Goal: Task Accomplishment & Management: Use online tool/utility

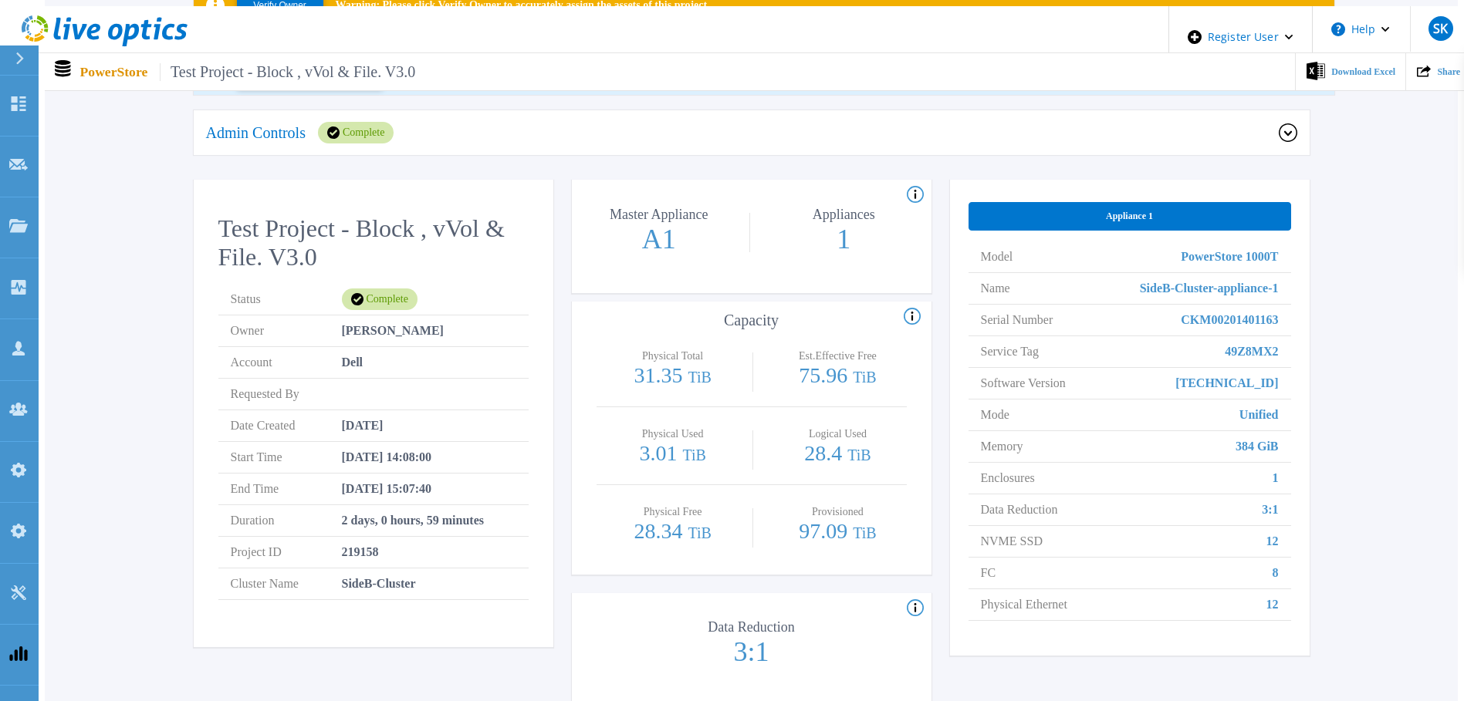
scroll to position [334, 0]
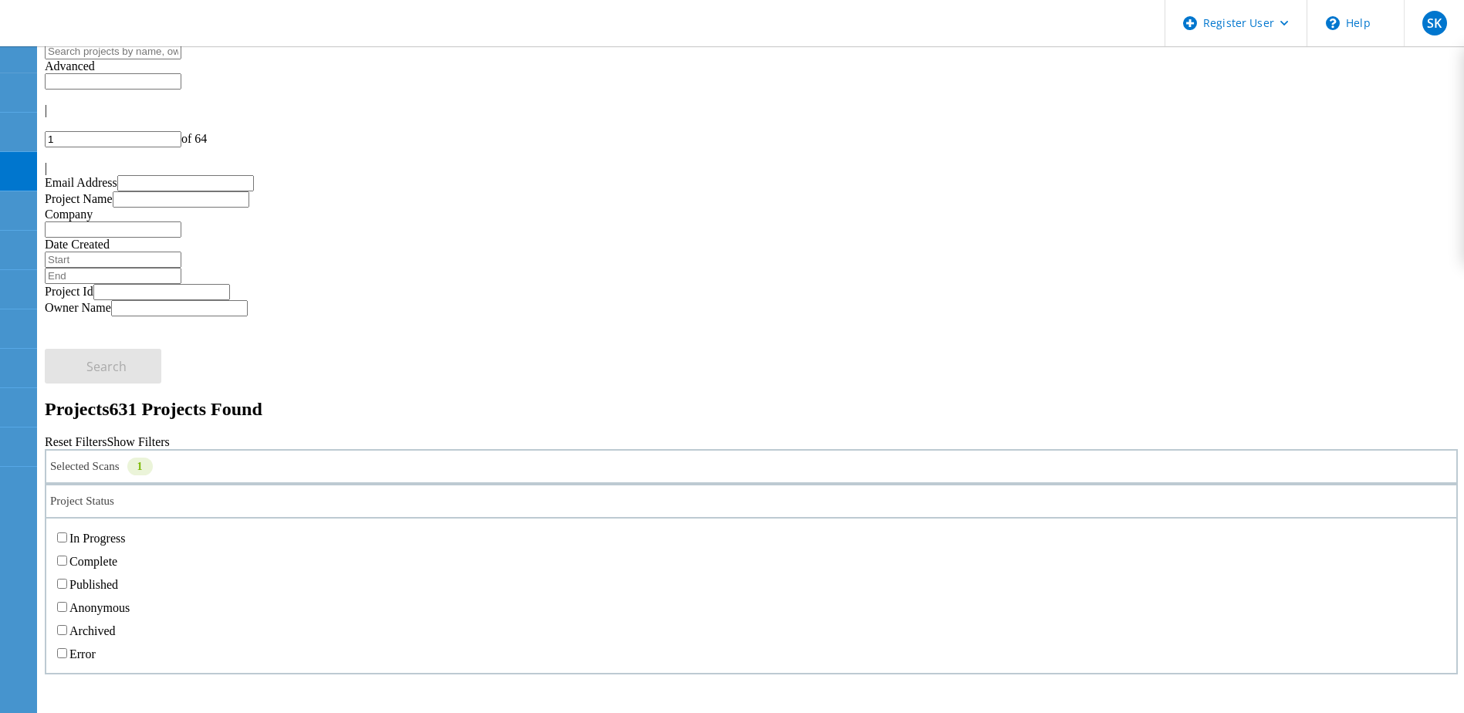
click at [508, 484] on div "Project Status" at bounding box center [751, 501] width 1413 height 35
click at [121, 520] on label "My Projects" at bounding box center [91, 526] width 60 height 13
click at [59, 521] on input "My Projects" at bounding box center [54, 526] width 10 height 10
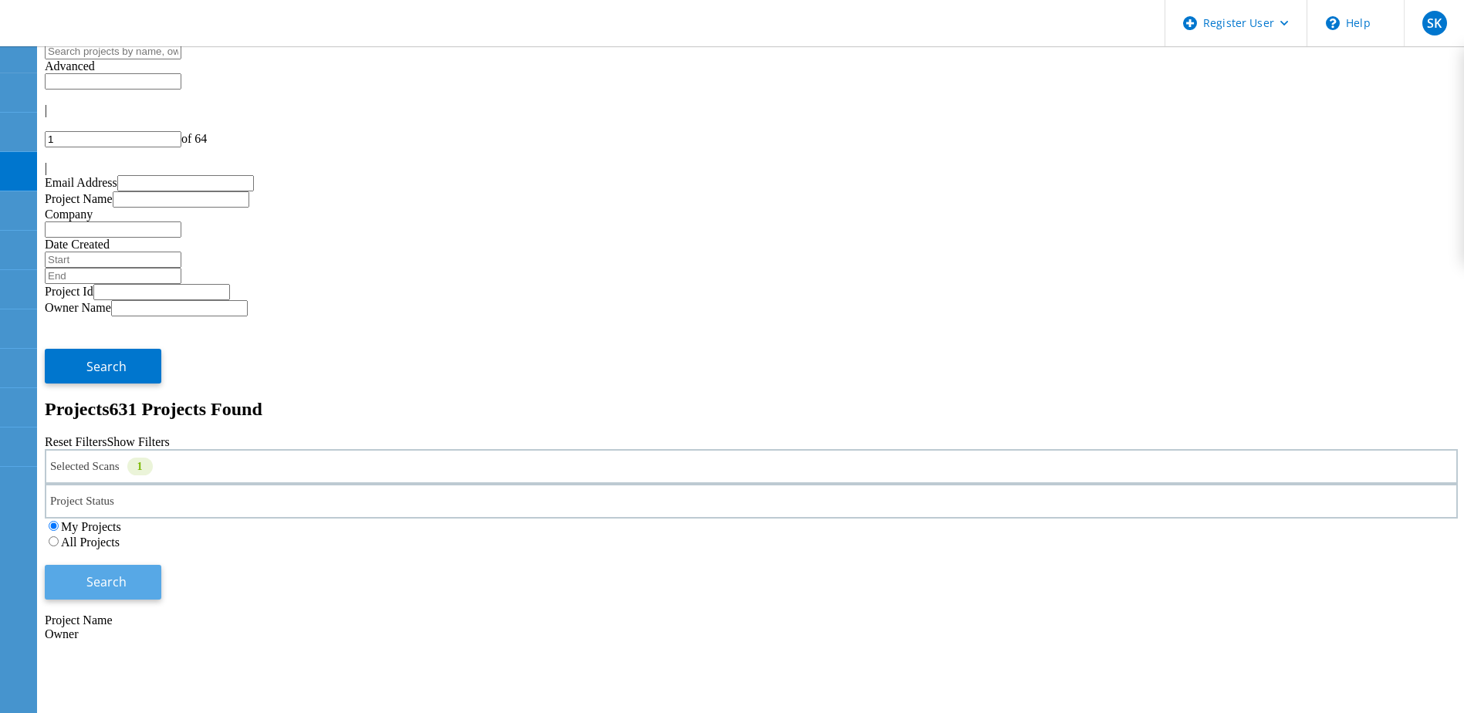
click at [127, 573] on span "Search" at bounding box center [106, 581] width 40 height 17
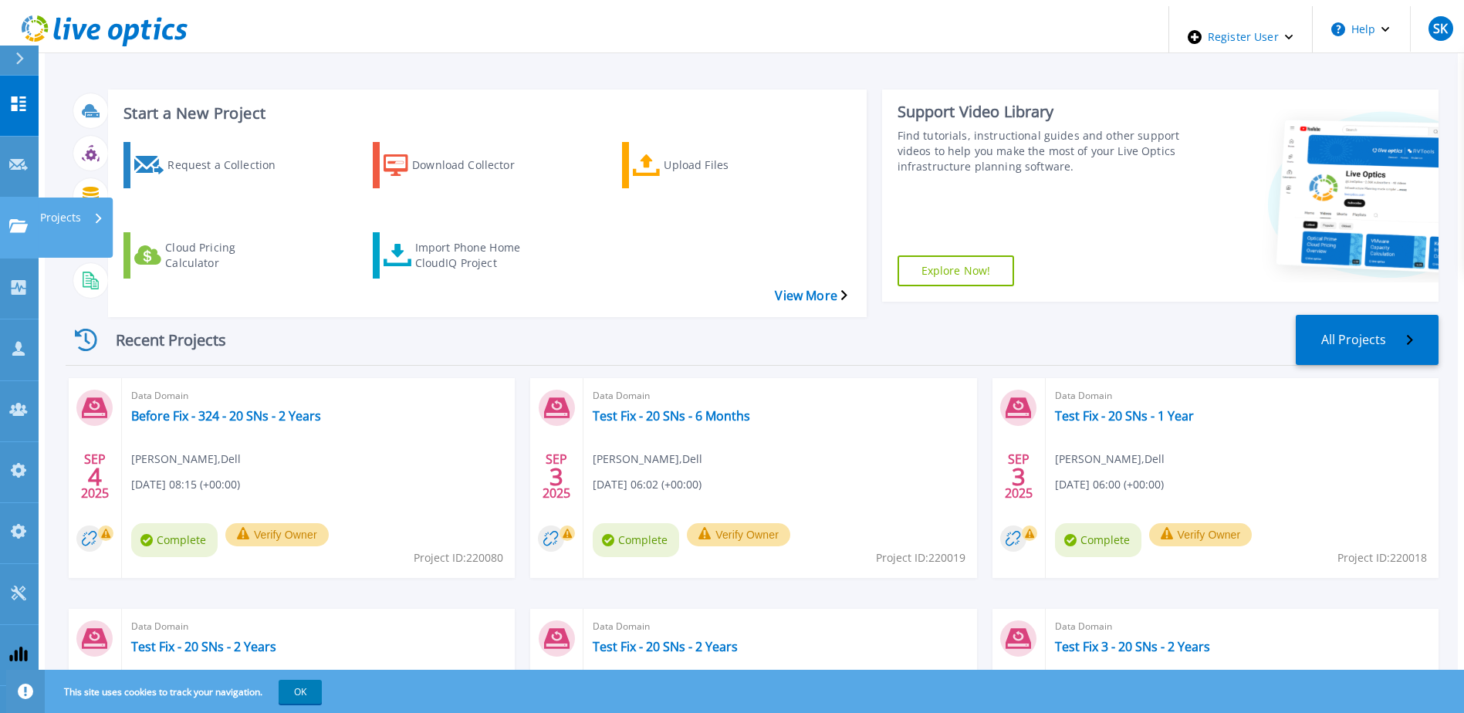
click at [20, 219] on icon at bounding box center [18, 225] width 19 height 13
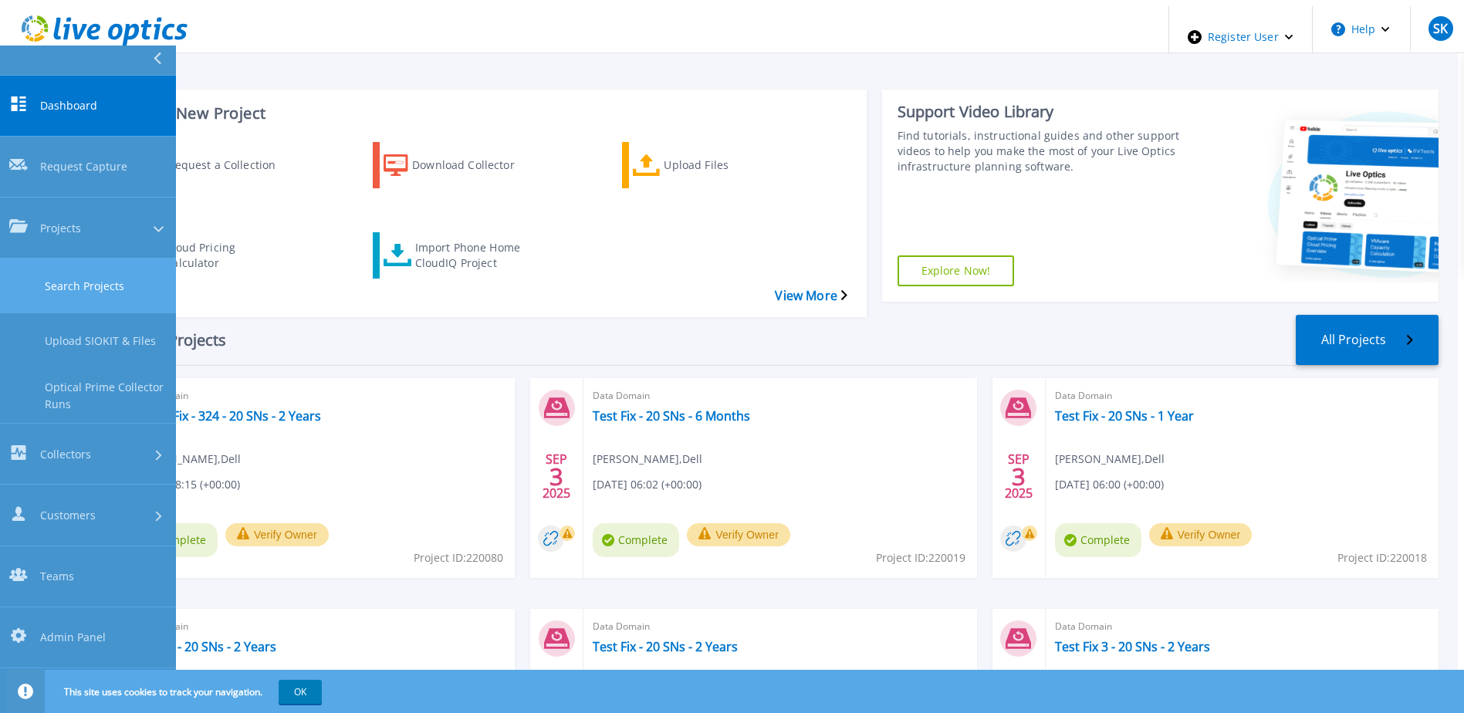
click at [77, 259] on link "Search Projects" at bounding box center [88, 286] width 176 height 55
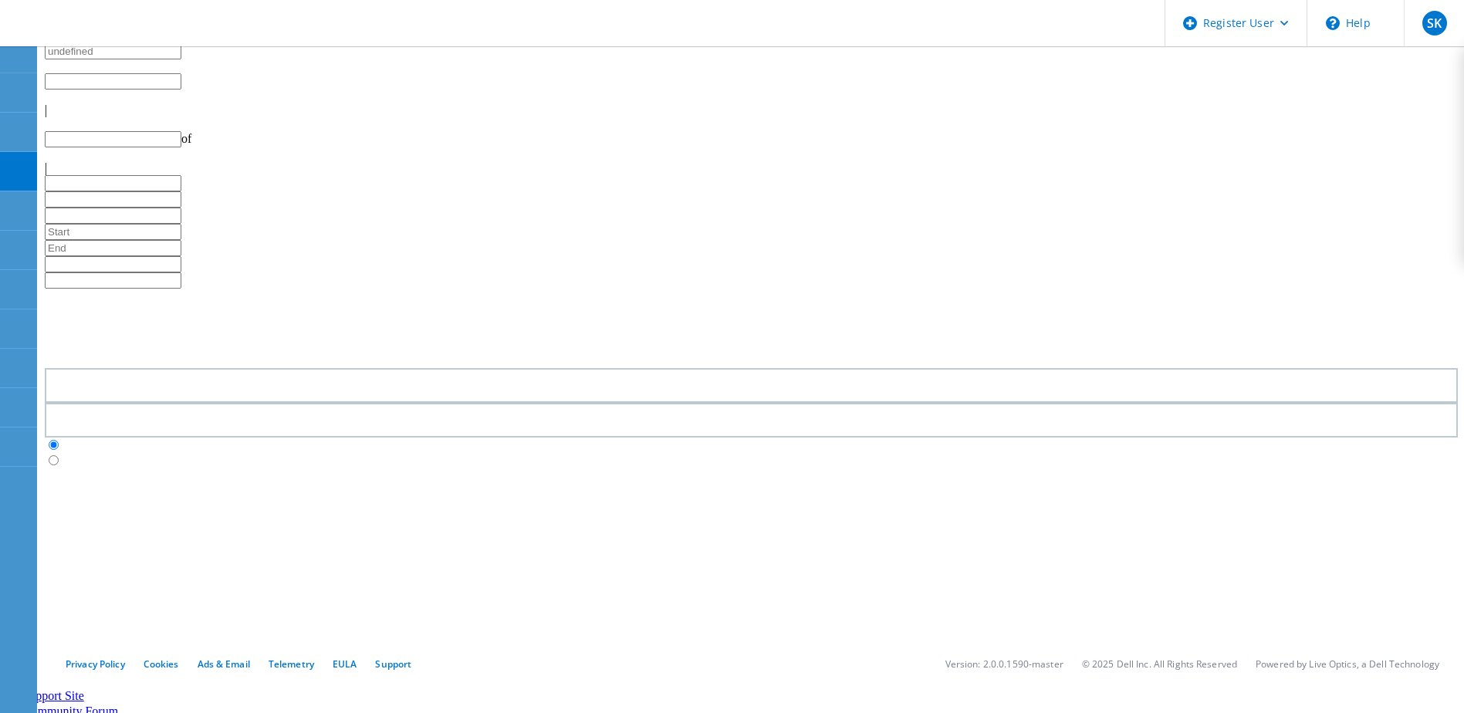
type input "1"
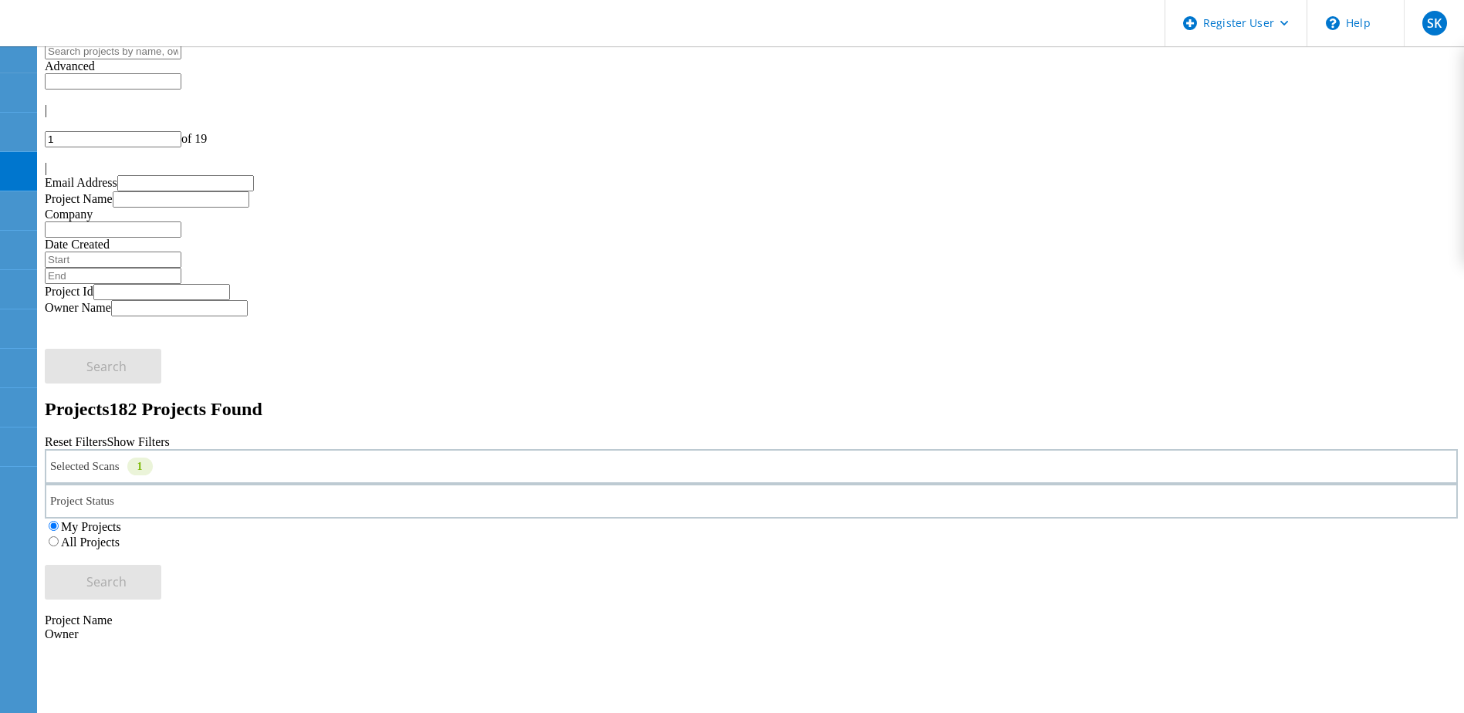
click at [393, 449] on div "Selected Scans 1" at bounding box center [751, 466] width 1413 height 35
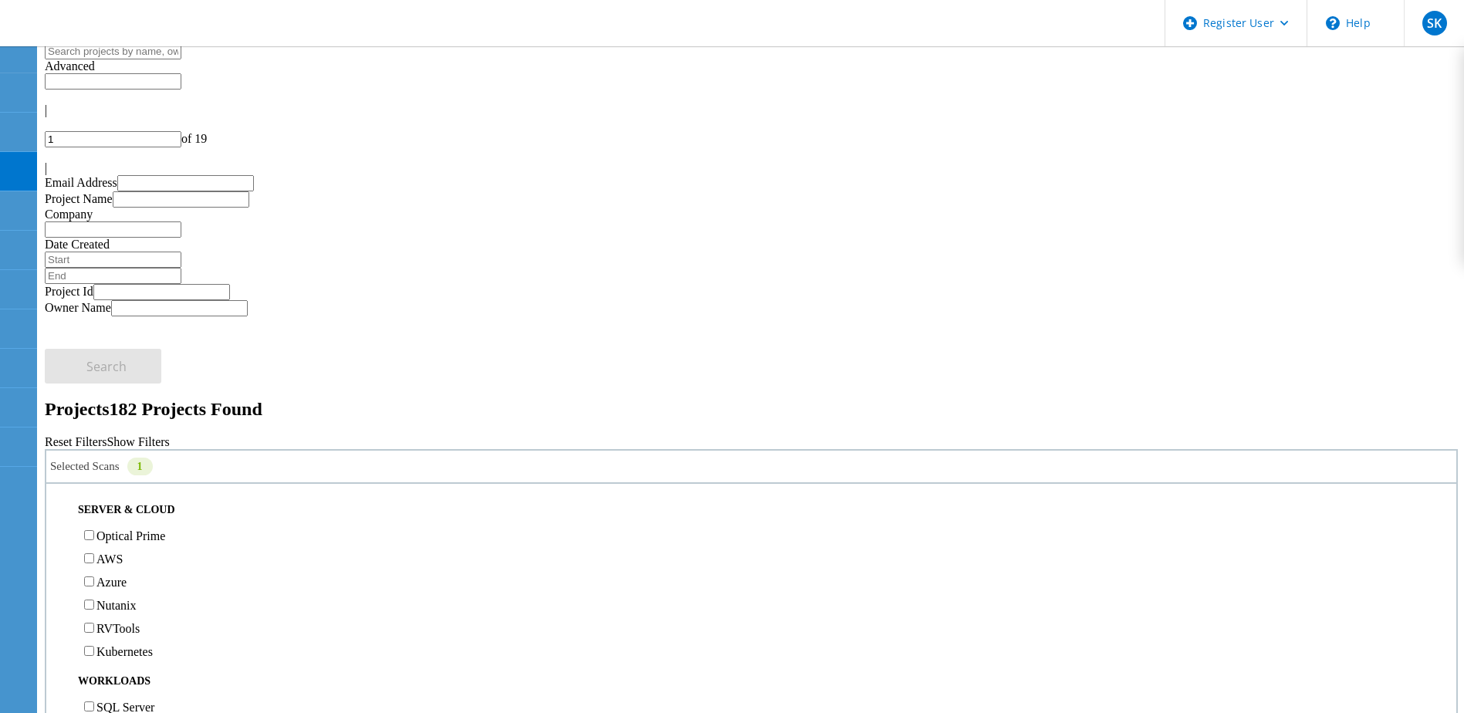
click at [650, 399] on h2 "Projects 182 Projects Found" at bounding box center [751, 409] width 1413 height 21
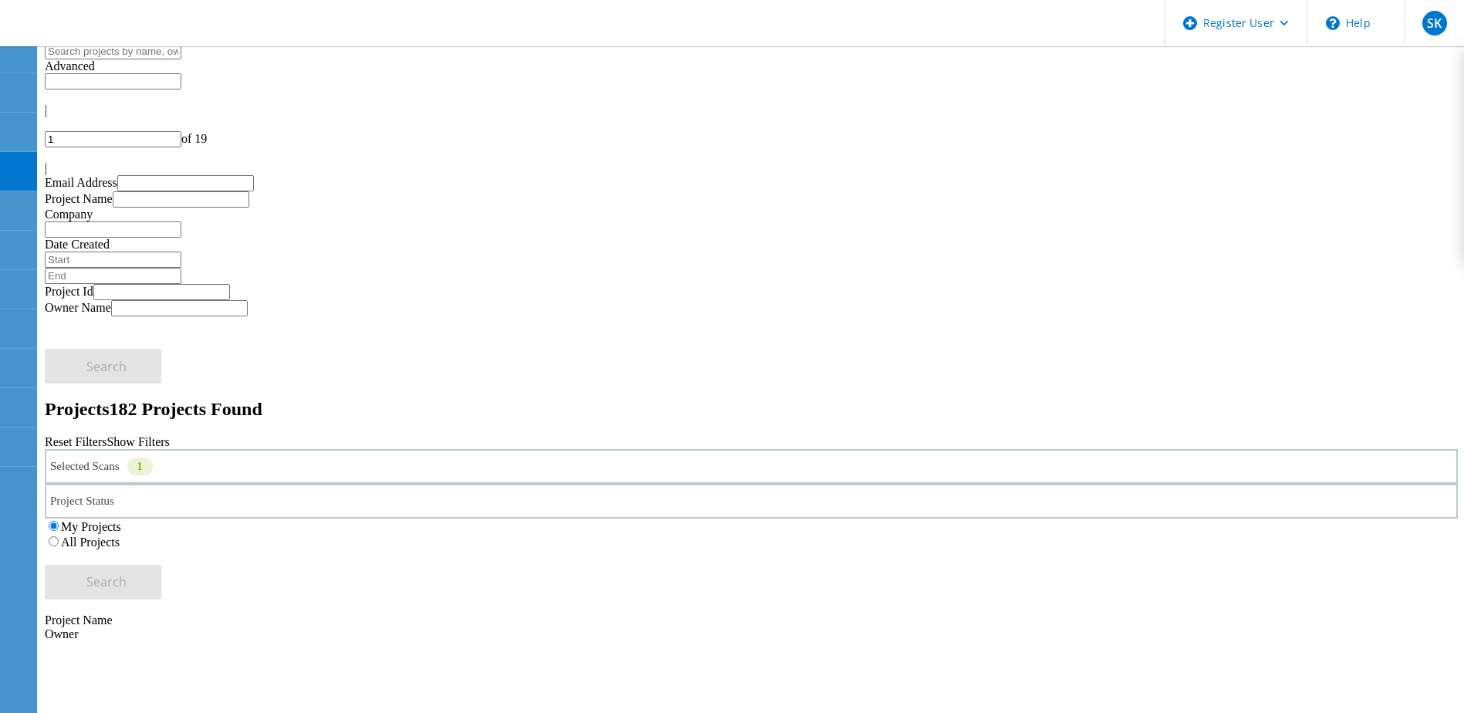
click at [181, 131] on input "1" at bounding box center [113, 139] width 137 height 16
type input "10"
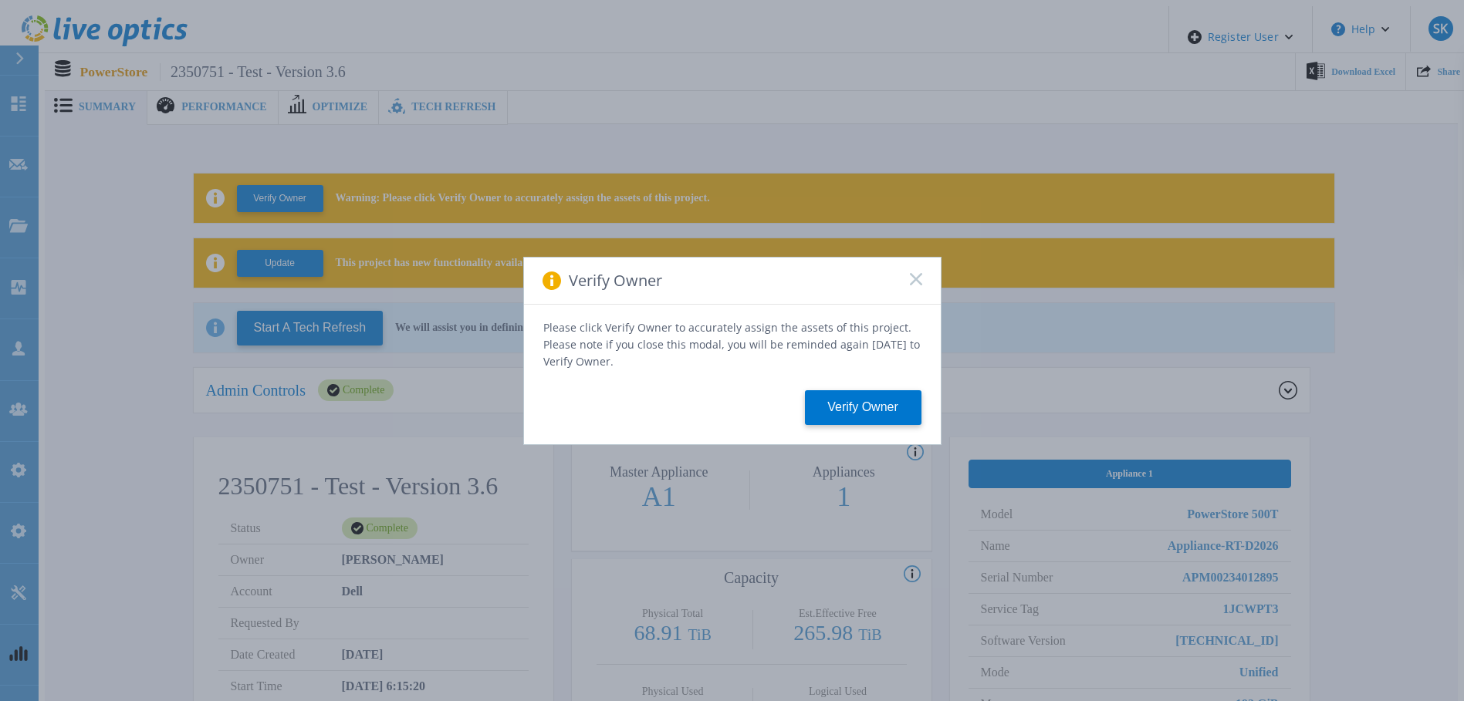
click at [918, 280] on rect at bounding box center [915, 278] width 13 height 13
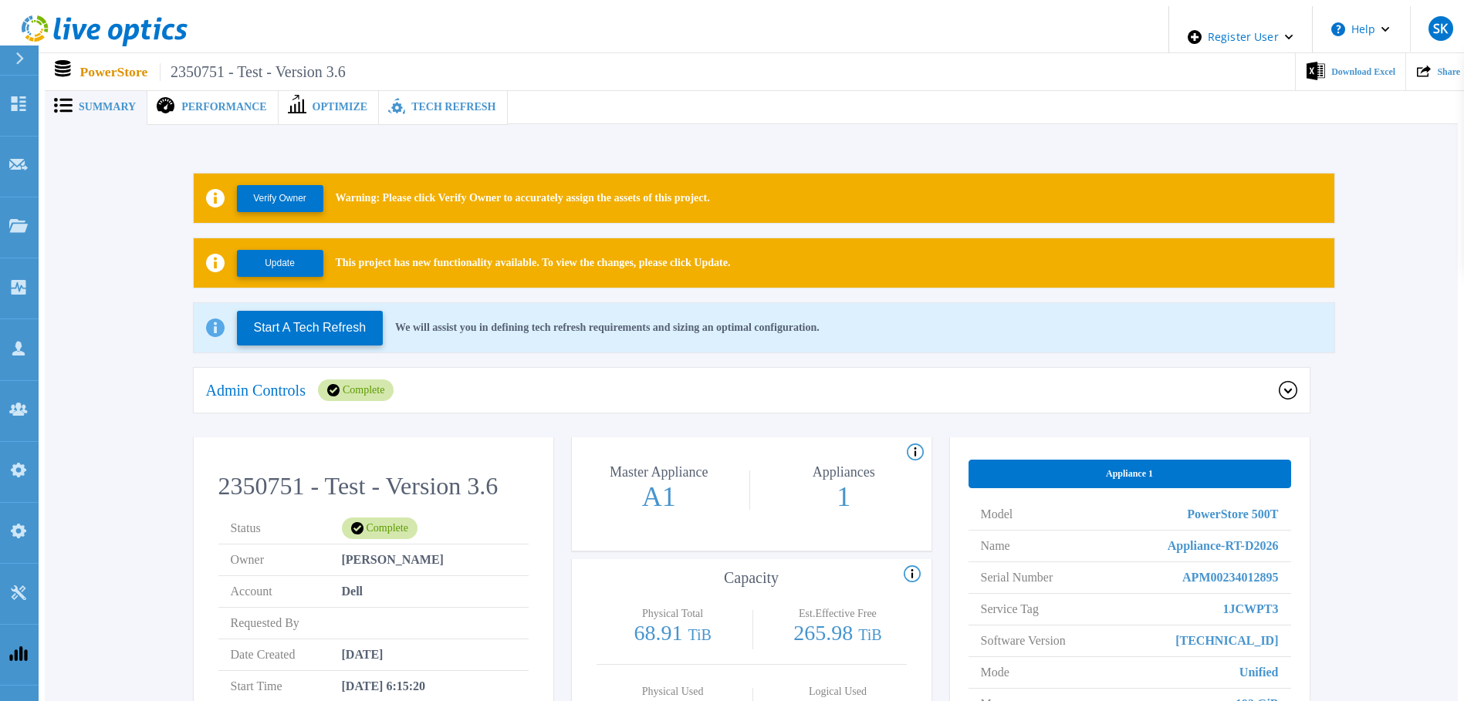
click at [411, 104] on span "Tech Refresh" at bounding box center [453, 107] width 84 height 11
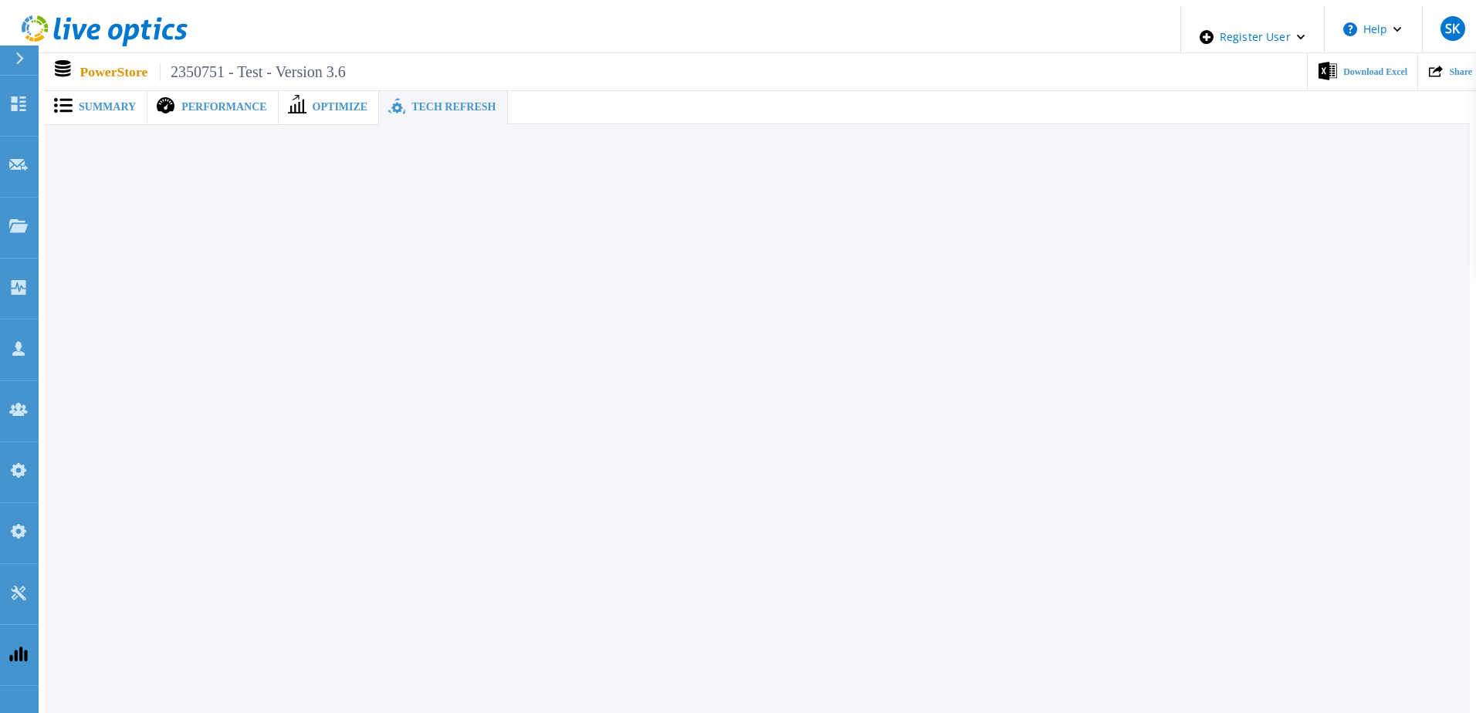
click at [104, 102] on span "Summary" at bounding box center [107, 107] width 57 height 11
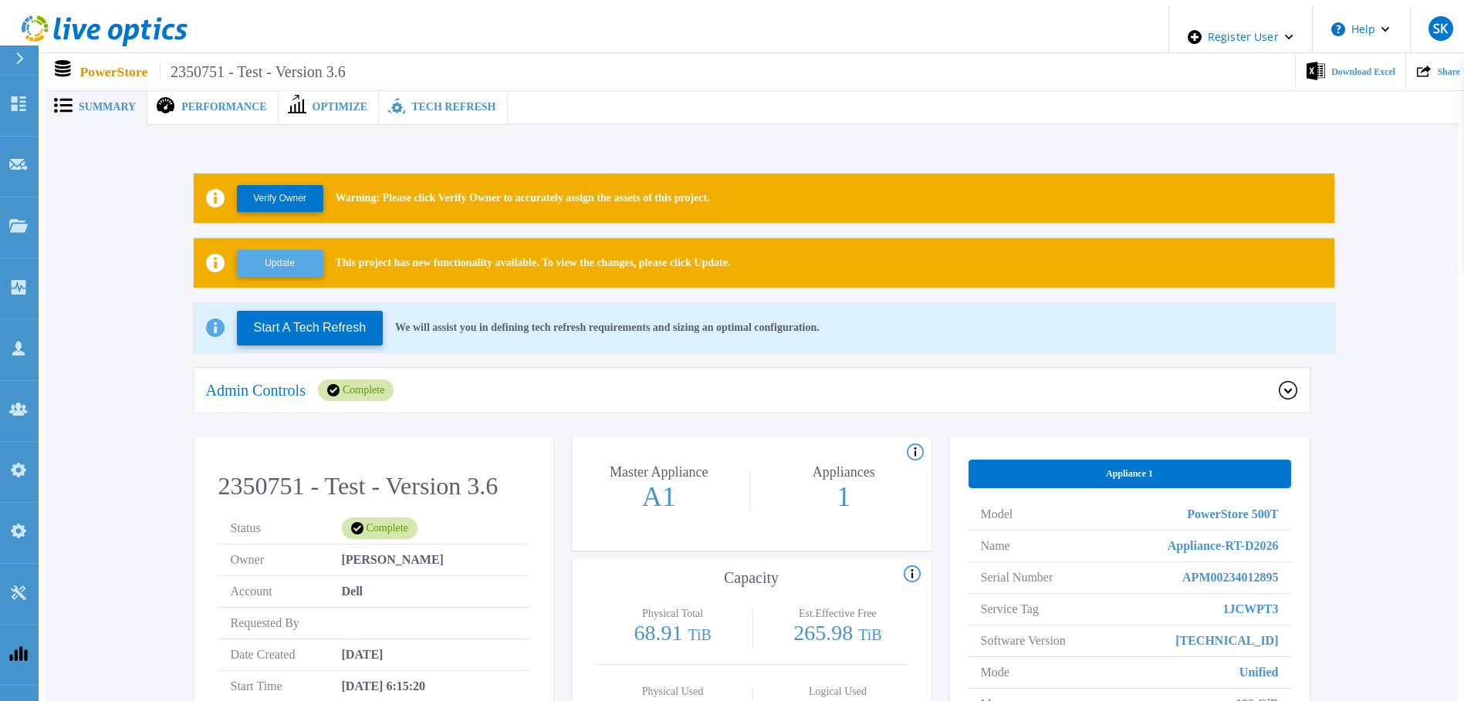
click at [288, 255] on button "Update" at bounding box center [280, 263] width 86 height 27
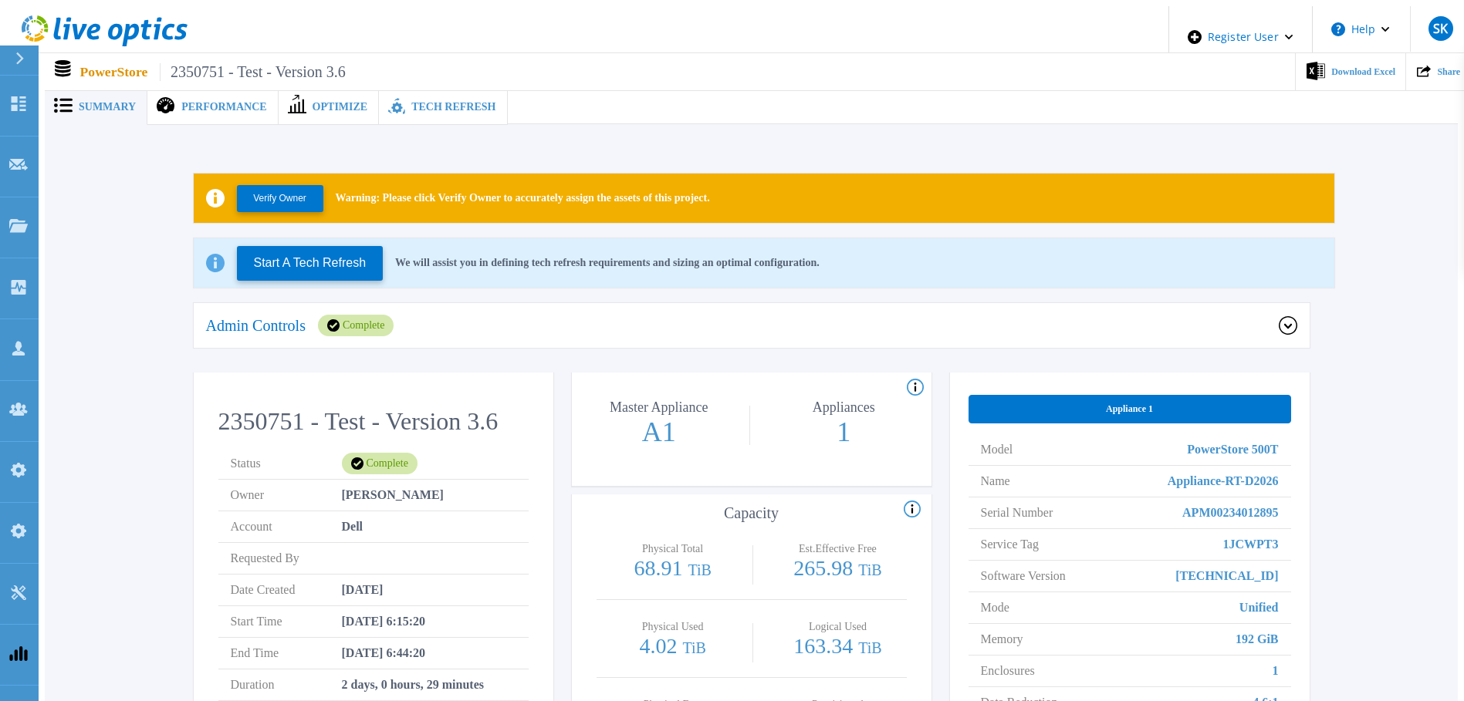
click at [448, 102] on span "Tech Refresh" at bounding box center [453, 107] width 84 height 11
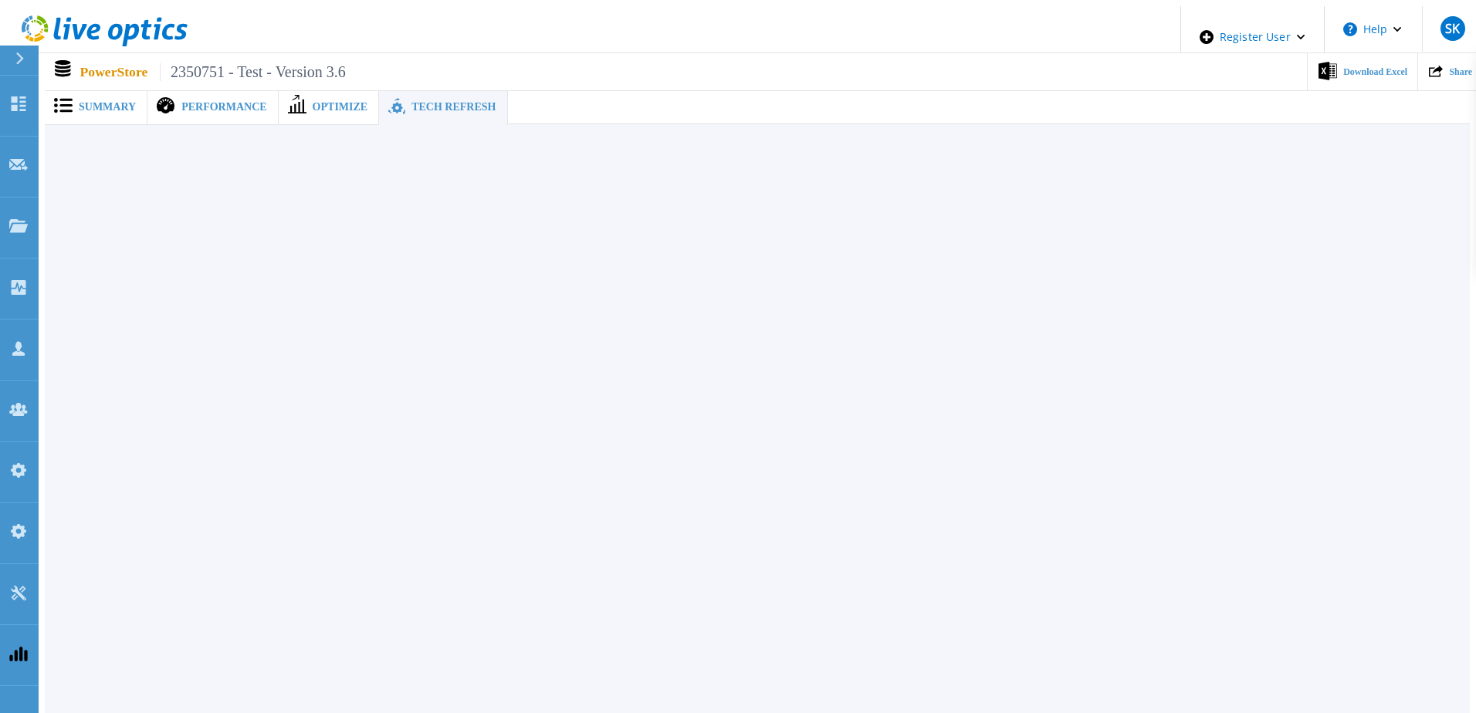
click at [100, 91] on div "Summary" at bounding box center [96, 107] width 103 height 35
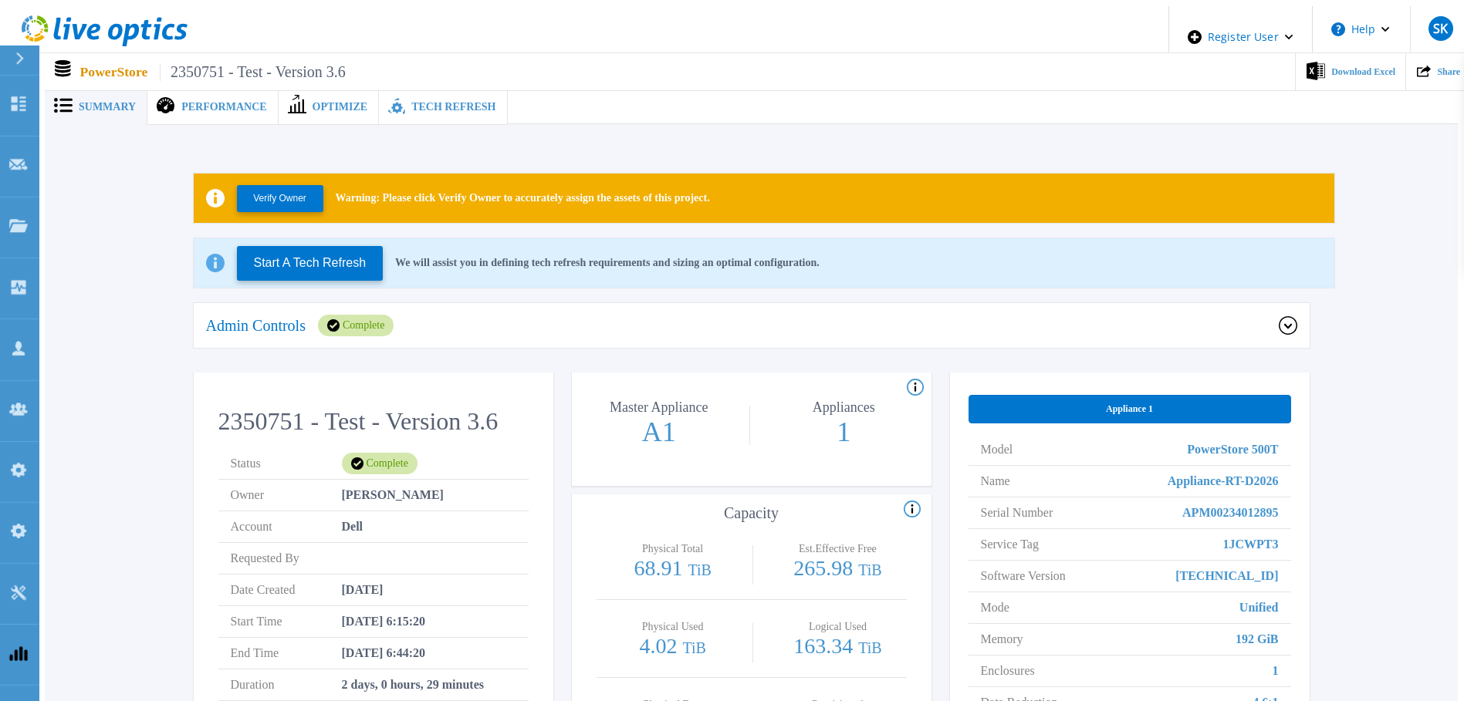
click at [362, 323] on div "Complete" at bounding box center [356, 326] width 76 height 22
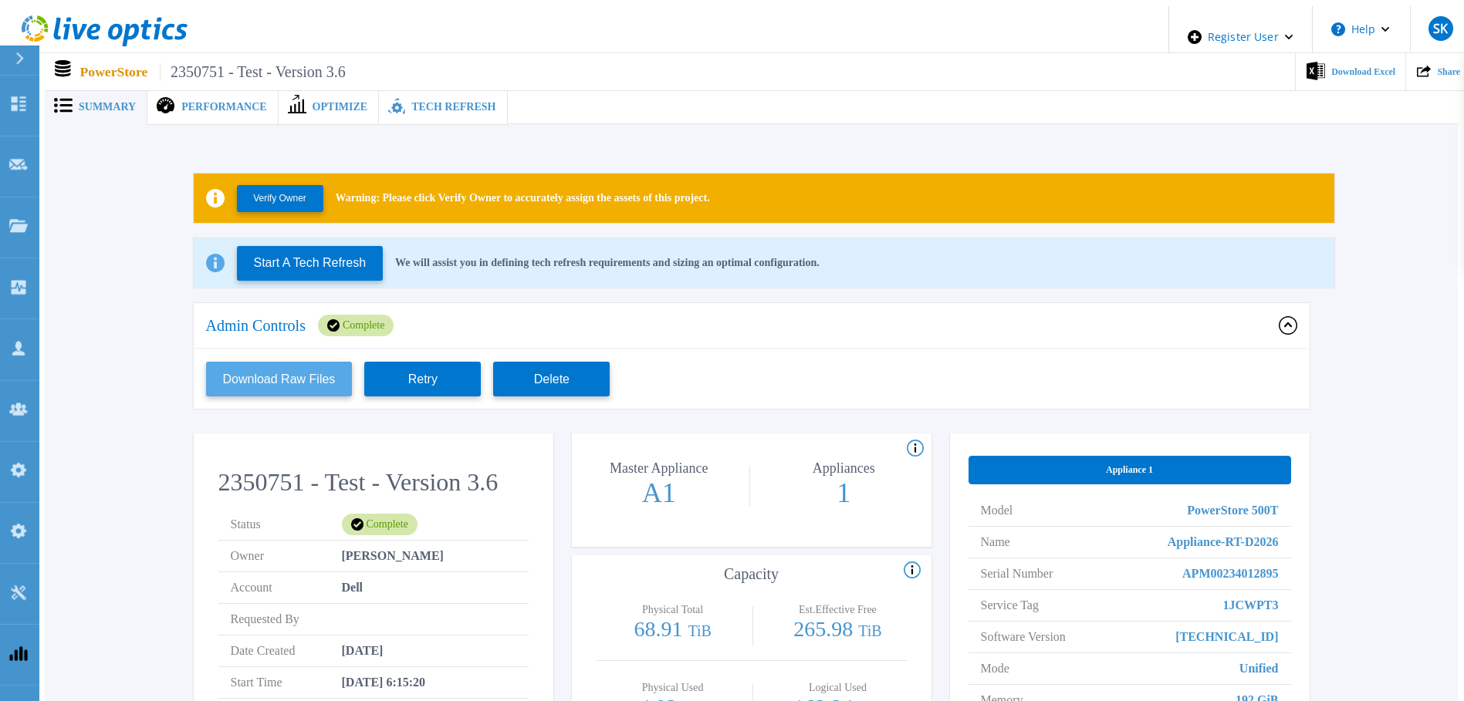
click at [271, 376] on button "Download Raw Files" at bounding box center [279, 379] width 147 height 35
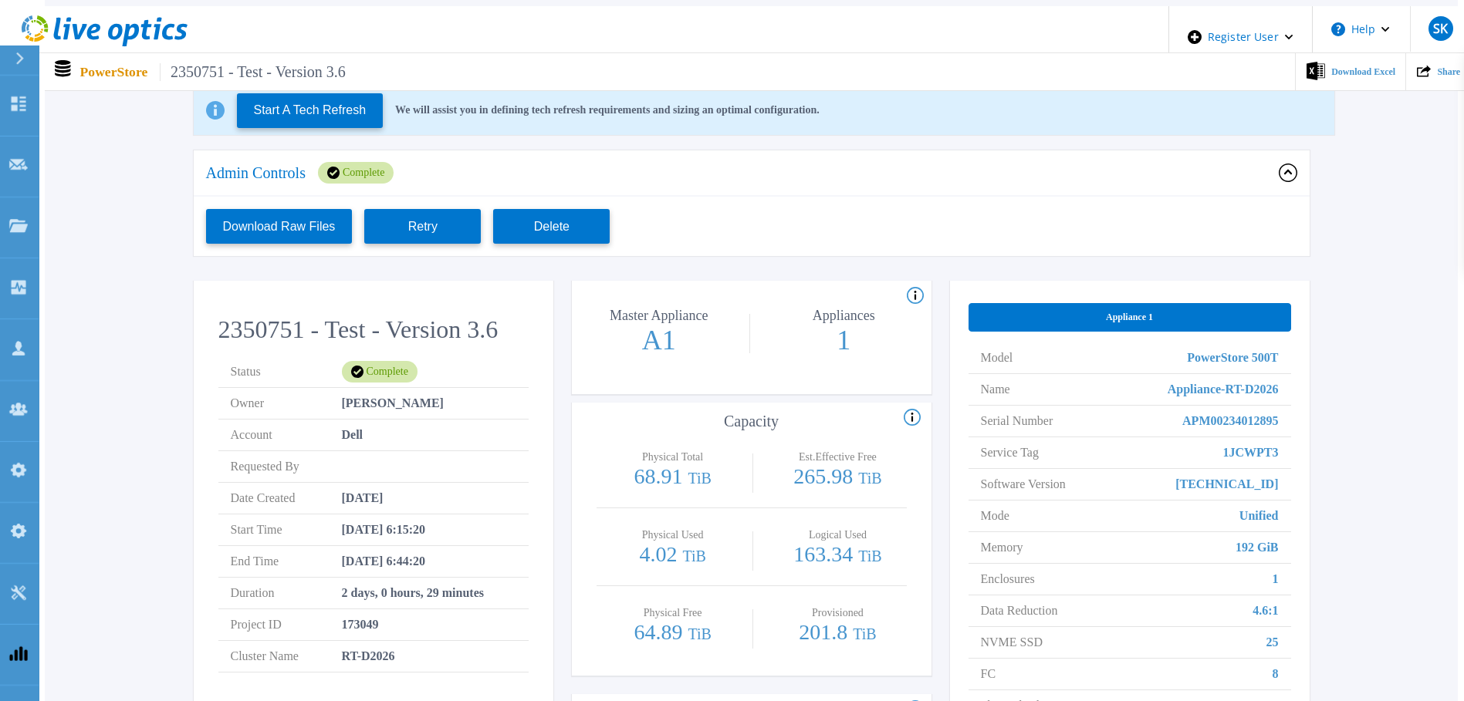
scroll to position [8, 0]
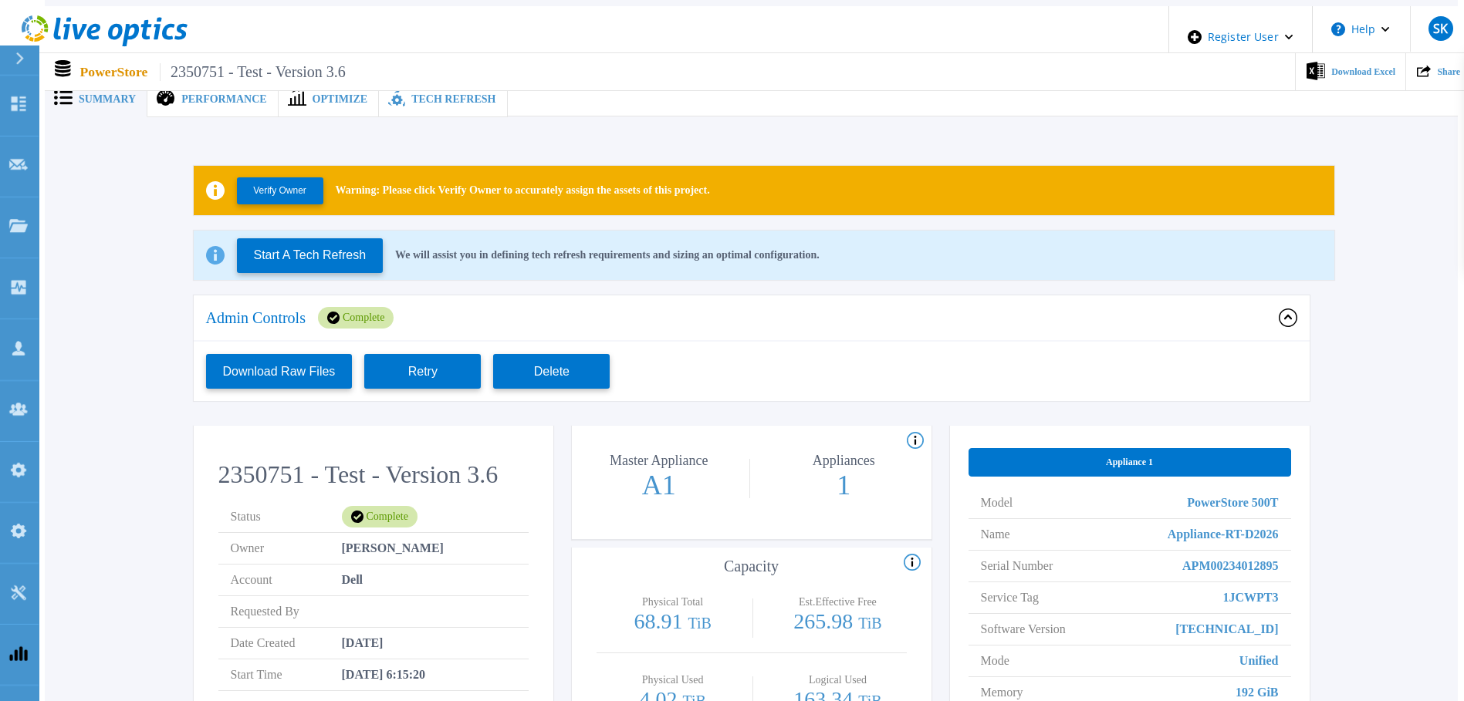
click at [212, 448] on div "2350751 - Test - Version 3.6 Status Complete Owner Sachin Koshti Account Dell R…" at bounding box center [374, 645] width 360 height 419
